Goal: Navigation & Orientation: Find specific page/section

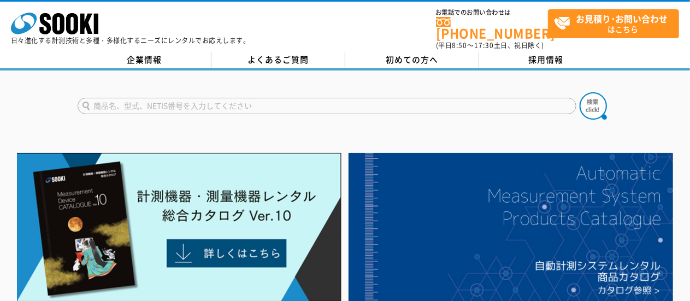
drag, startPoint x: 265, startPoint y: 114, endPoint x: 384, endPoint y: 77, distance: 124.1
click at [149, 60] on link "企業情報" at bounding box center [145, 60] width 134 height 16
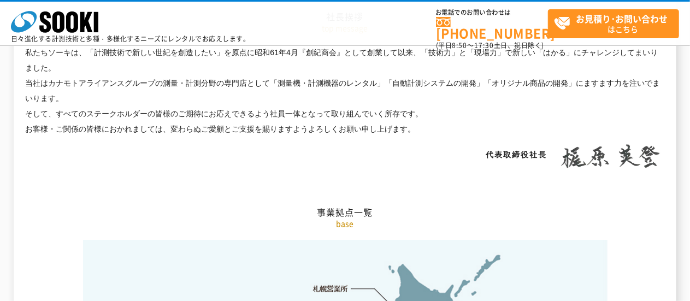
scroll to position [2295, 0]
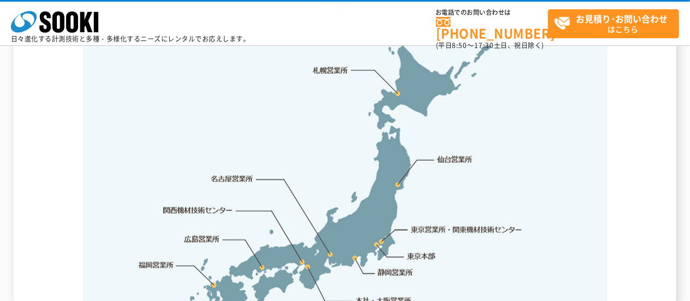
click at [207, 205] on link "関西機材技術センター" at bounding box center [197, 210] width 69 height 11
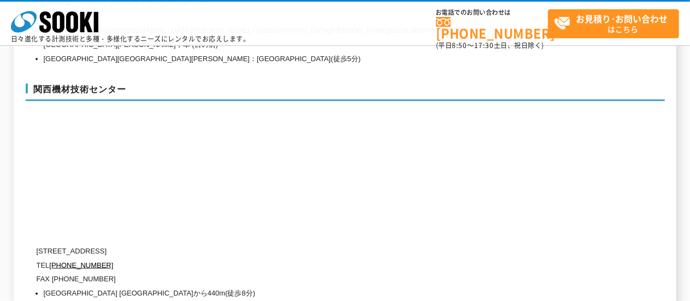
scroll to position [4933, 0]
